Goal: Transaction & Acquisition: Purchase product/service

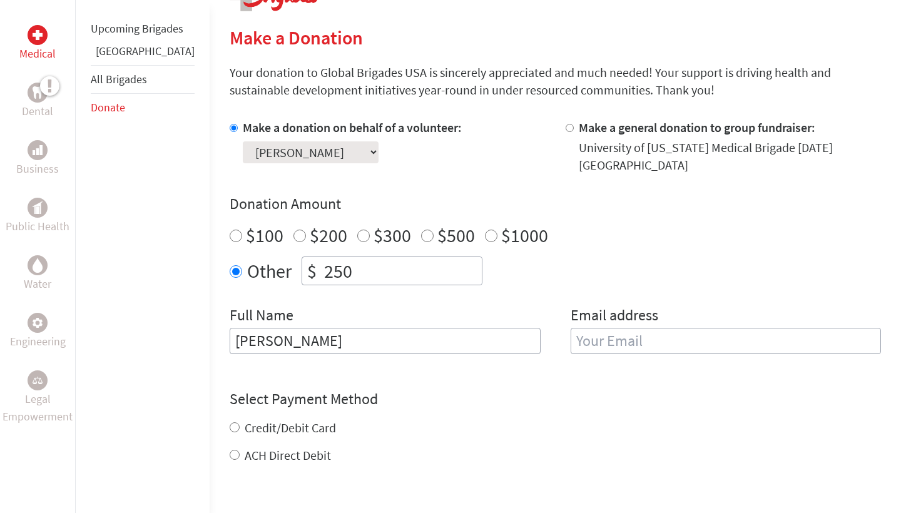
type input "[PERSON_NAME]"
type input "[EMAIL_ADDRESS][DOMAIN_NAME]"
click at [245, 444] on form "Make a donation on behalf of a volunteer: Select a volunteer... Annika Schulstr…" at bounding box center [555, 367] width 651 height 497
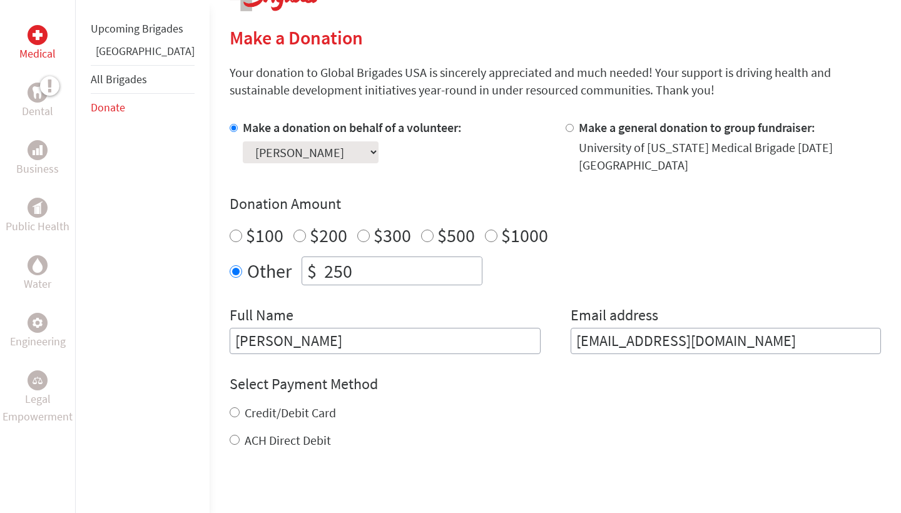
click at [245, 432] on label "ACH Direct Debit" at bounding box center [288, 440] width 86 height 16
click at [230, 435] on input "ACH Direct Debit" at bounding box center [235, 440] width 10 height 10
radio input "true"
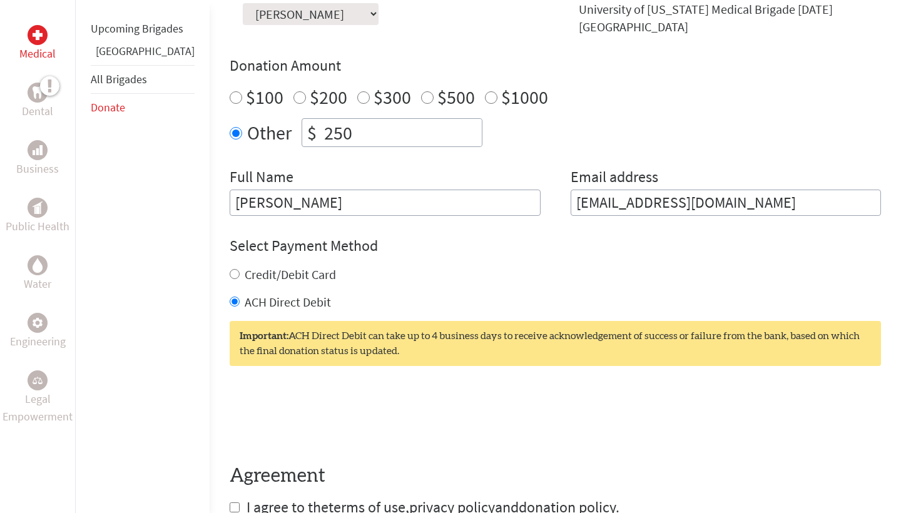
scroll to position [498, 0]
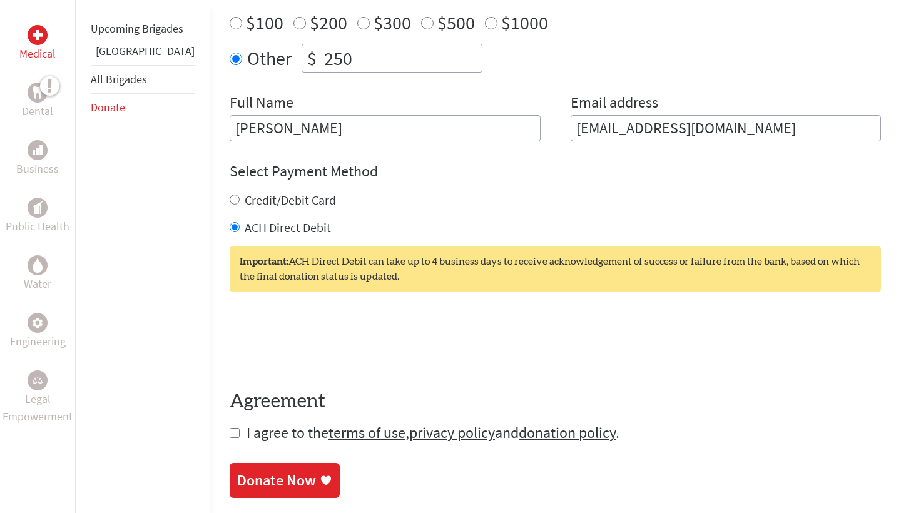
click at [230, 428] on input "checkbox" at bounding box center [235, 433] width 10 height 10
checkbox input "true"
click at [240, 472] on div "Donate Now" at bounding box center [276, 482] width 79 height 20
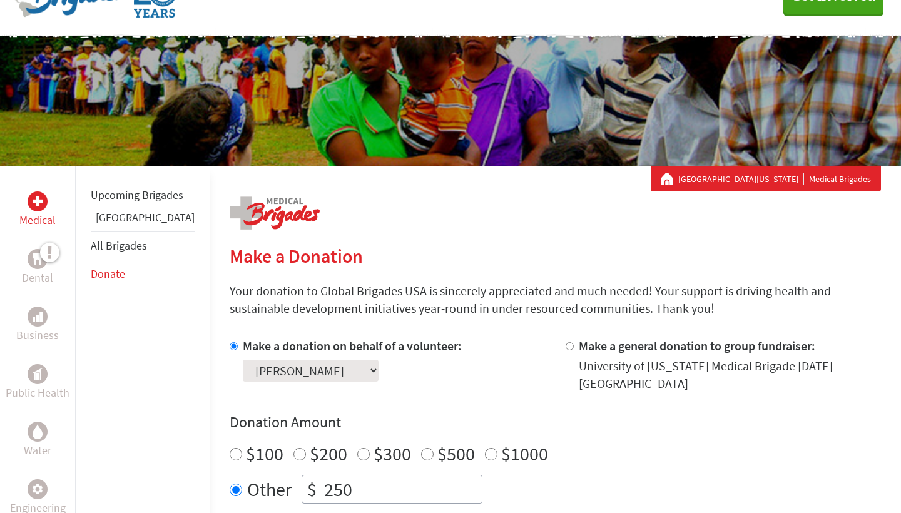
scroll to position [126, 0]
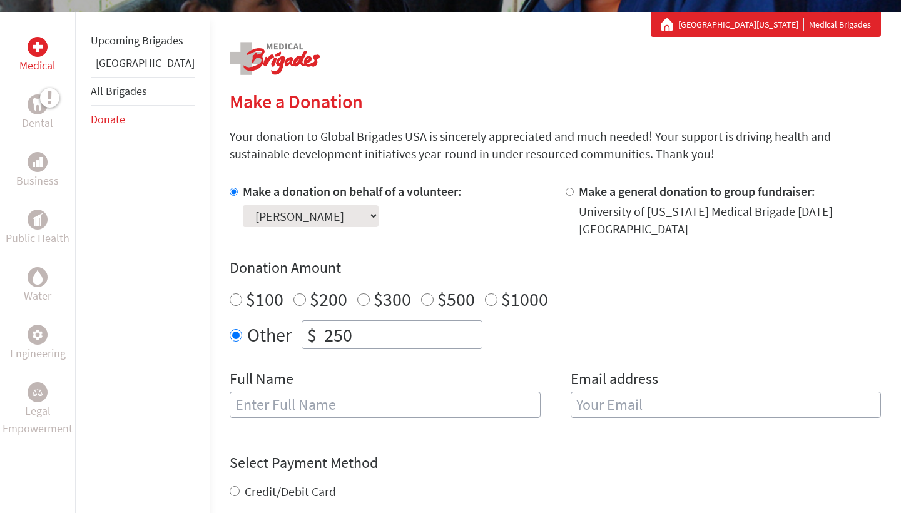
scroll to position [254, 0]
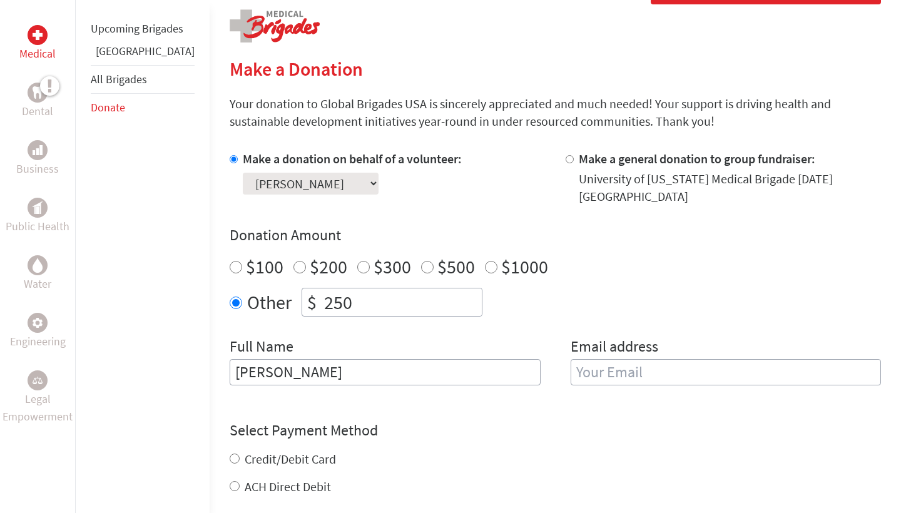
type input "[PERSON_NAME]"
click at [637, 342] on label "Email address" at bounding box center [615, 348] width 88 height 23
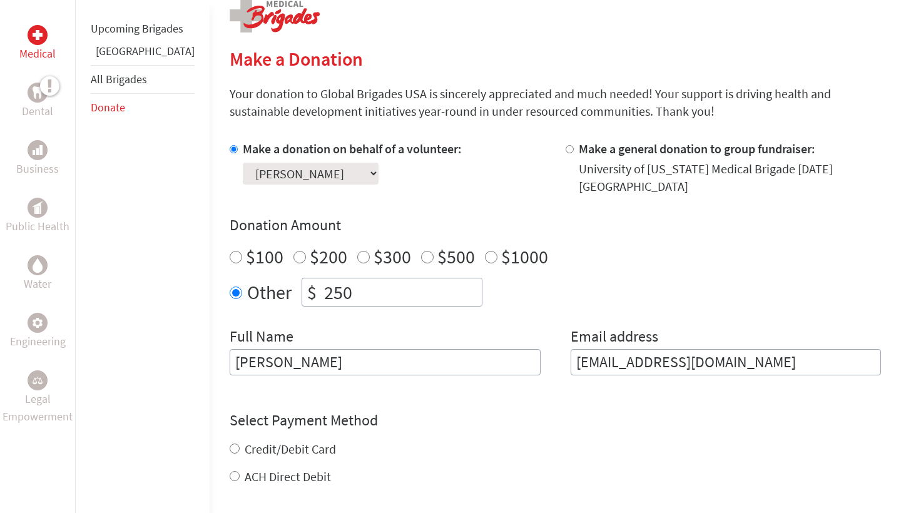
click at [629, 354] on input "[EMAIL_ADDRESS][DOMAIN_NAME]" at bounding box center [726, 362] width 311 height 26
type input "[EMAIL_ADDRESS][DOMAIN_NAME]"
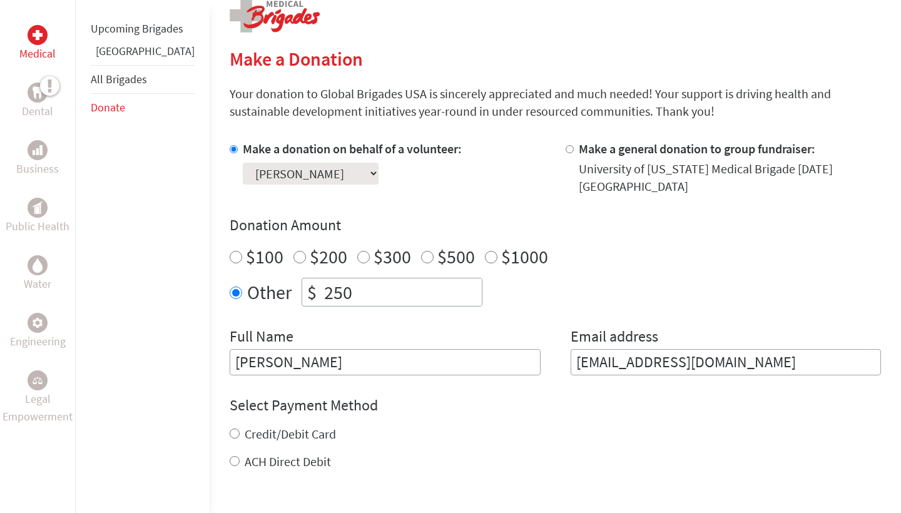
click at [616, 430] on div "Credit/Debit Card ACH Direct Debit" at bounding box center [555, 447] width 651 height 45
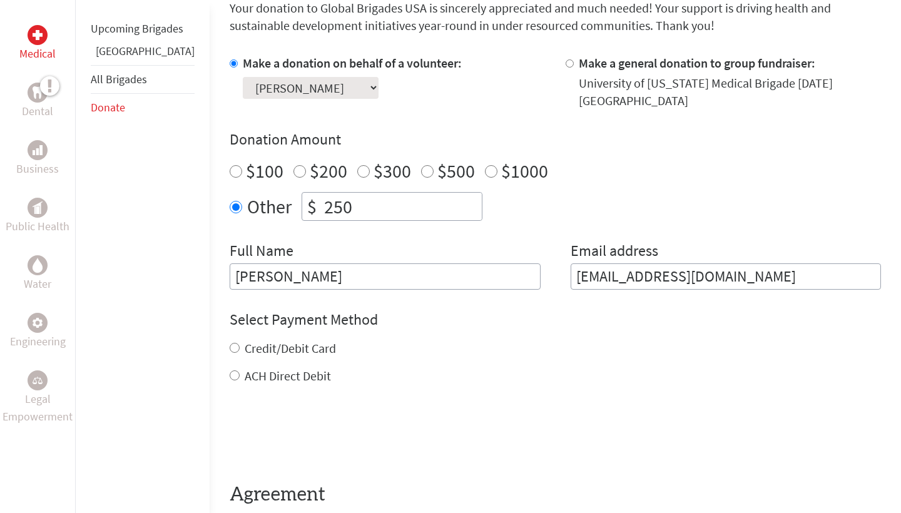
scroll to position [364, 0]
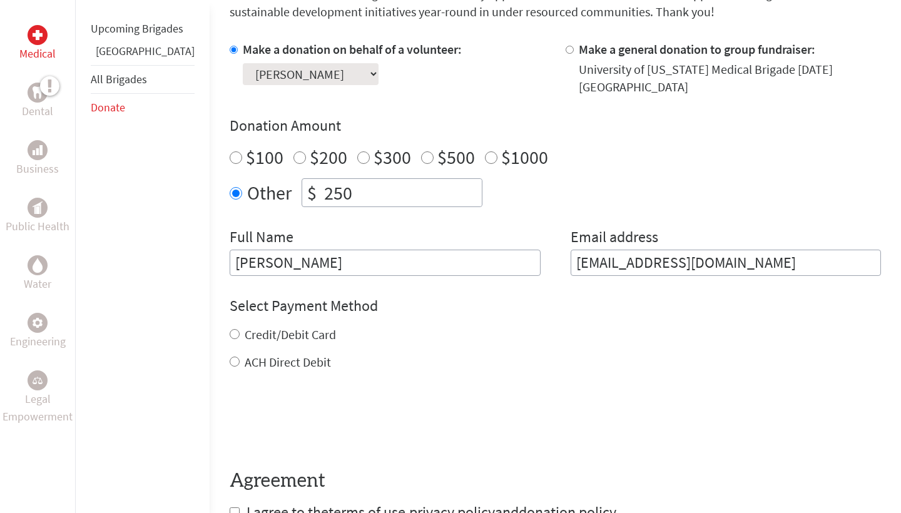
click at [230, 357] on input "ACH Direct Debit" at bounding box center [235, 362] width 10 height 10
radio input "true"
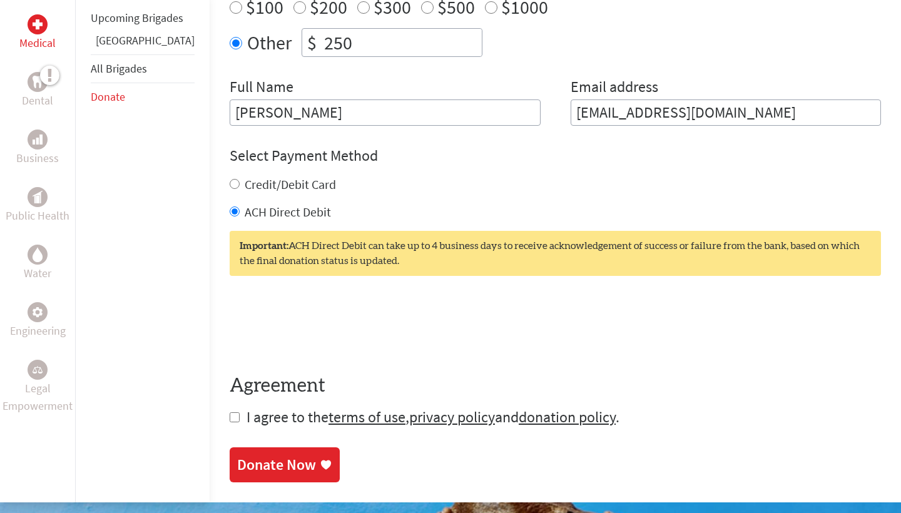
scroll to position [516, 0]
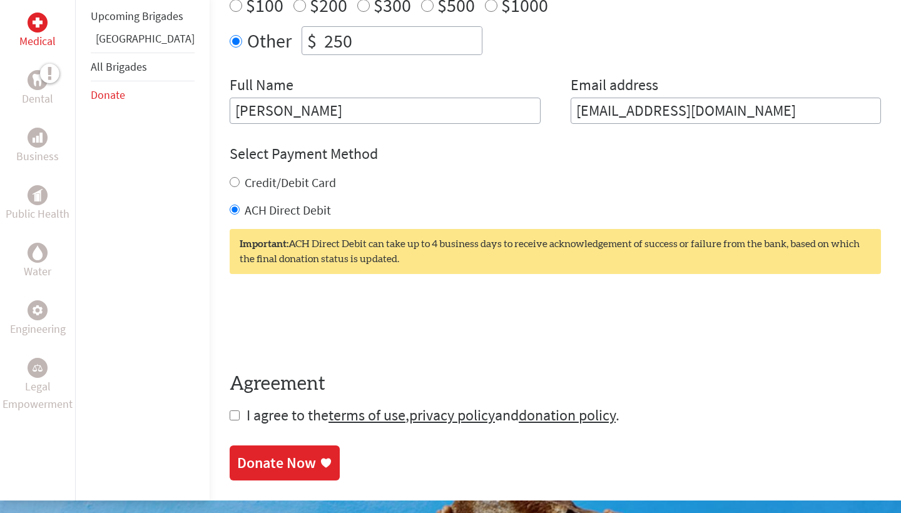
click at [230, 410] on input "checkbox" at bounding box center [235, 415] width 10 height 10
checkbox input "true"
click at [237, 454] on div "Donate Now" at bounding box center [276, 464] width 79 height 20
